Goal: Find specific page/section: Find specific page/section

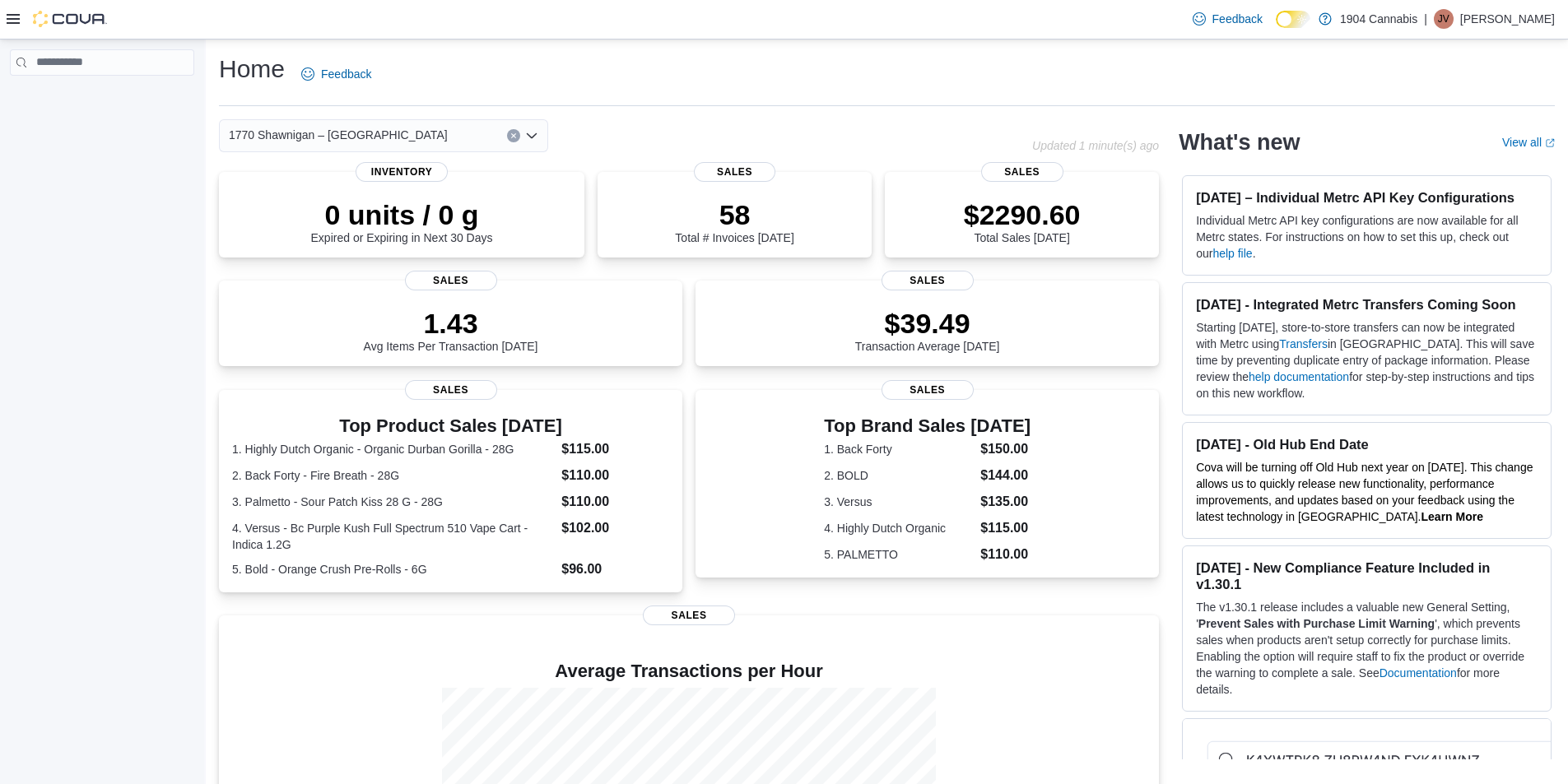
click at [371, 148] on div "1770 Shawnigan – [GEOGRAPHIC_DATA]" at bounding box center [383, 135] width 329 height 33
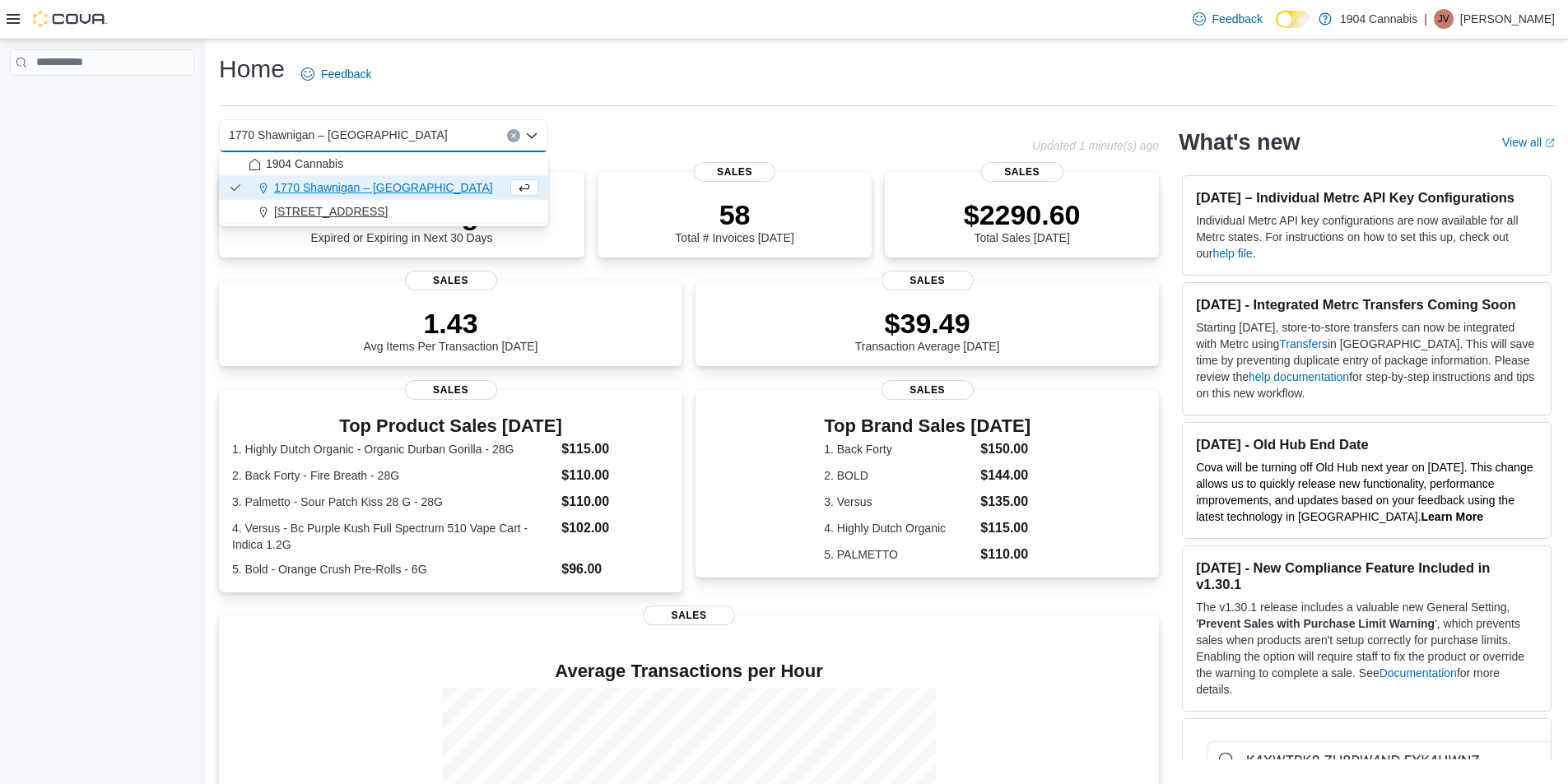
click at [327, 212] on span "720 First Ave" at bounding box center [330, 211] width 113 height 17
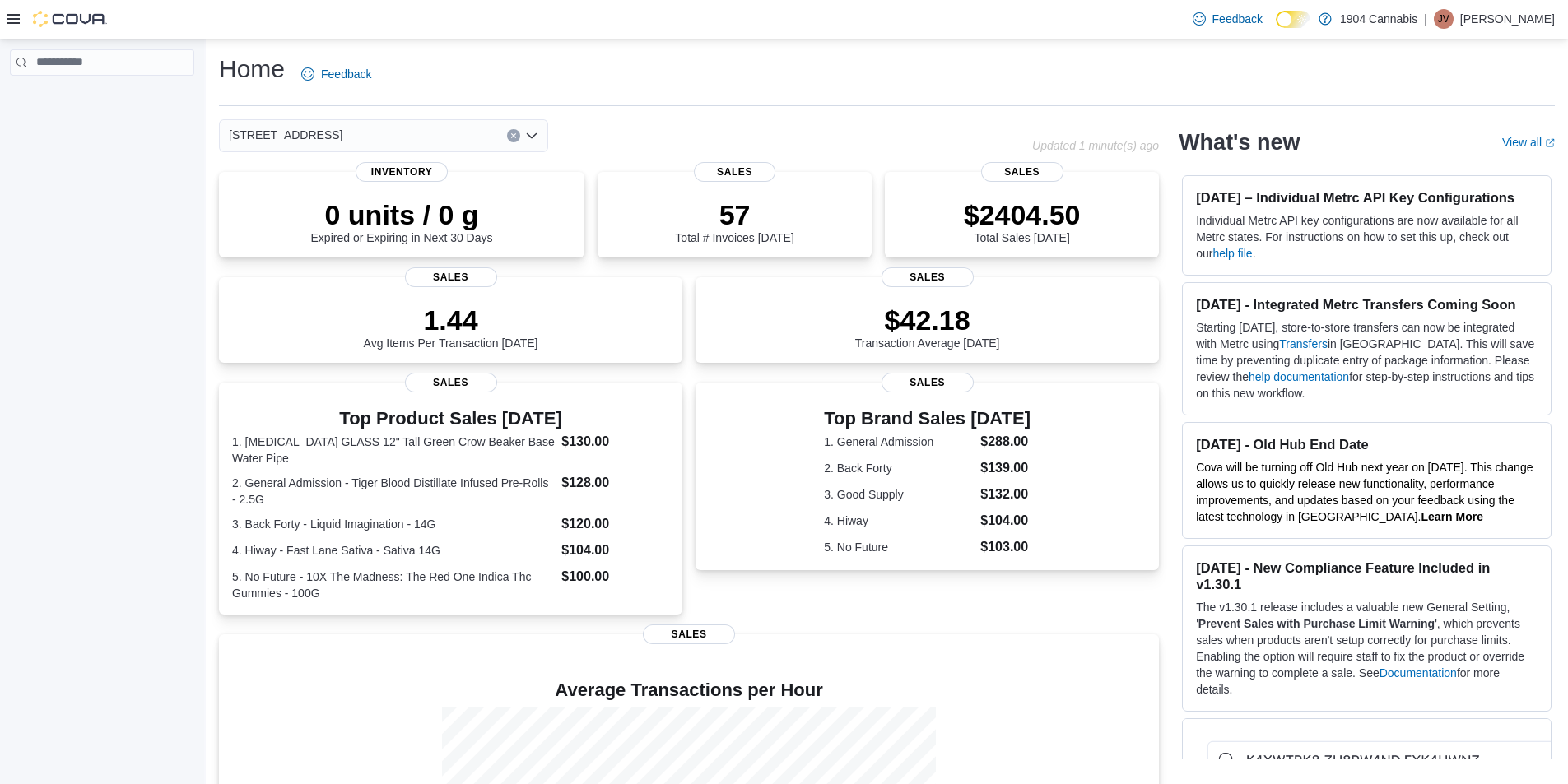
click at [329, 124] on div "720 First Ave" at bounding box center [383, 135] width 329 height 33
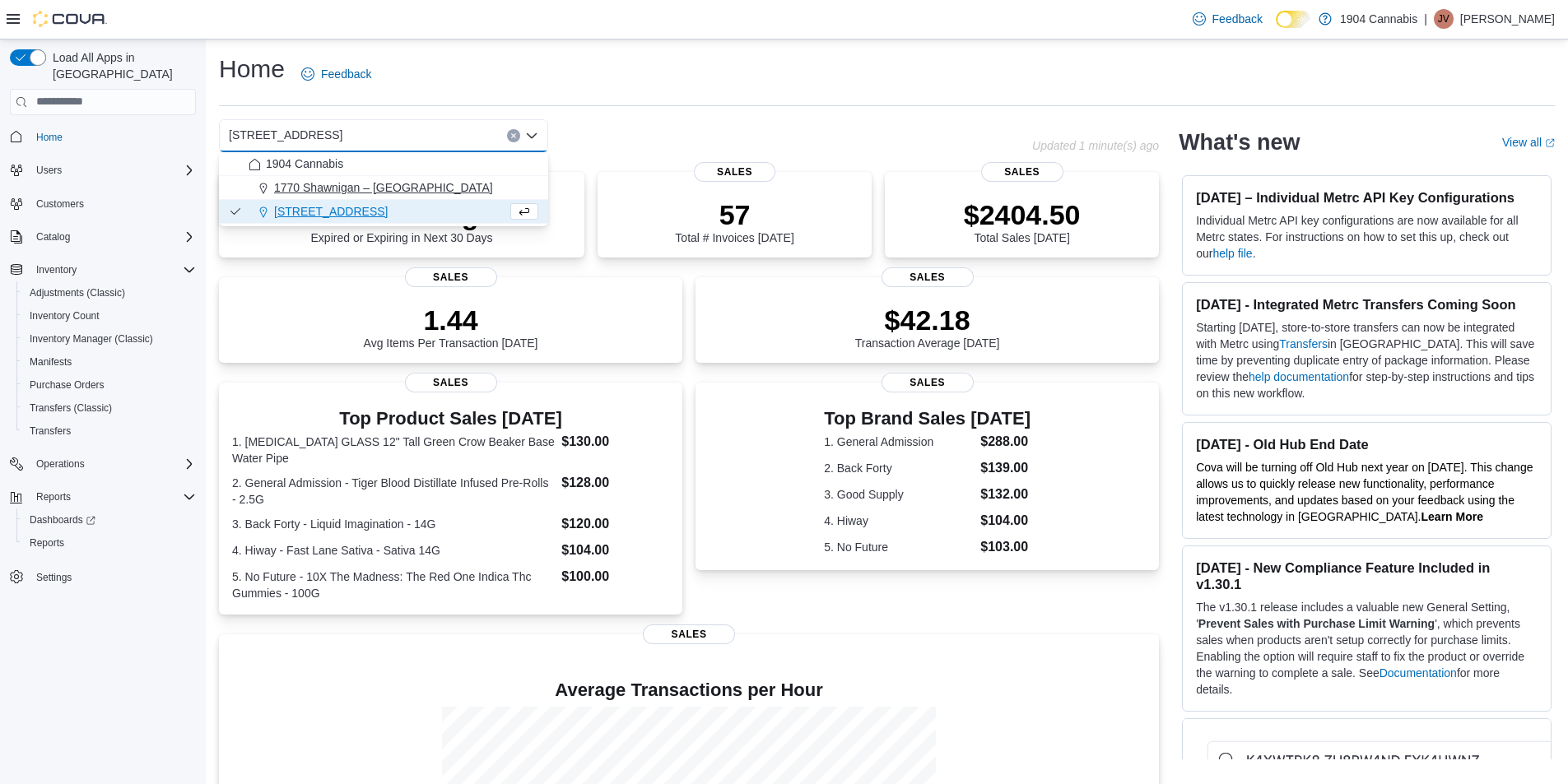
click at [326, 183] on span "1770 Shawnigan – [GEOGRAPHIC_DATA]" at bounding box center [383, 188] width 219 height 17
